Goal: Task Accomplishment & Management: Use online tool/utility

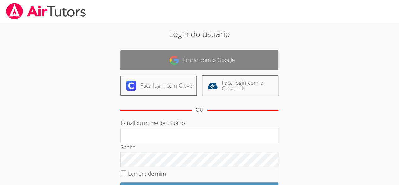
click at [243, 53] on link "Entrar com o Google" at bounding box center [200, 60] width 158 height 20
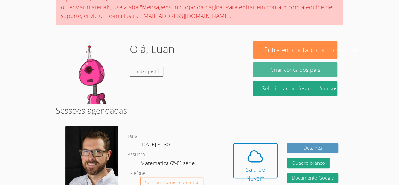
scroll to position [62, 0]
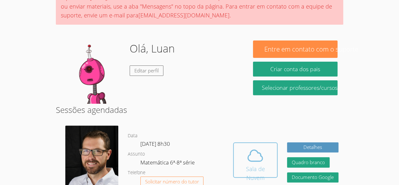
click at [254, 159] on icon at bounding box center [255, 155] width 18 height 18
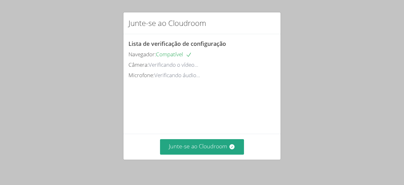
click at [199, 75] on font "Verificando áudio..." at bounding box center [177, 74] width 46 height 7
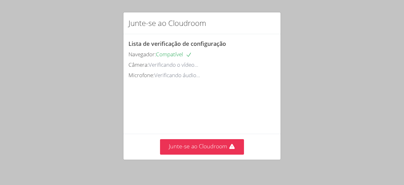
click at [181, 92] on video at bounding box center [175, 108] width 95 height 47
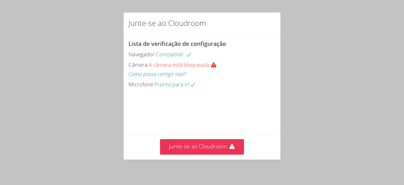
click at [175, 65] on font "A câmera está bloqueada" at bounding box center [179, 64] width 61 height 7
click at [172, 60] on div "Câmera: A câmera está bloqueada Como posso corrigir isso?" at bounding box center [201, 69] width 147 height 18
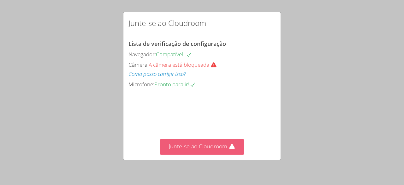
click at [200, 145] on font "Junte-se ao Cloudroom" at bounding box center [198, 146] width 58 height 8
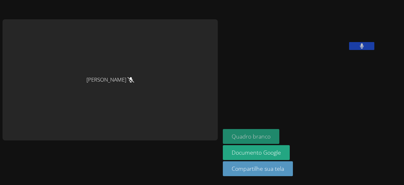
click at [232, 137] on font "Quadro branco" at bounding box center [251, 136] width 39 height 8
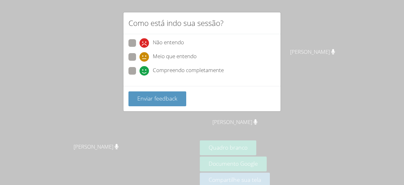
click at [149, 67] on icon at bounding box center [143, 70] width 9 height 9
click at [145, 67] on input "Compreendo completamente" at bounding box center [141, 69] width 5 height 5
radio input "true"
click at [152, 88] on div "Enviar feedback" at bounding box center [201, 98] width 157 height 25
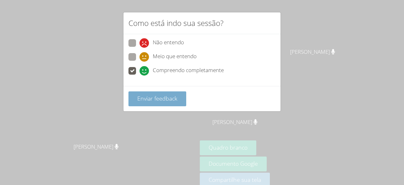
click at [153, 94] on font "Enviar feedback" at bounding box center [157, 98] width 40 height 8
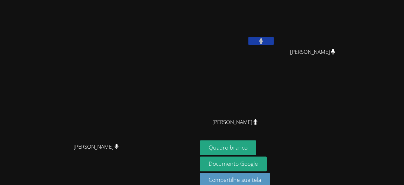
click at [117, 180] on div "José Bommarito José Bommarito" at bounding box center [99, 98] width 192 height 191
